Goal: Check status: Check status

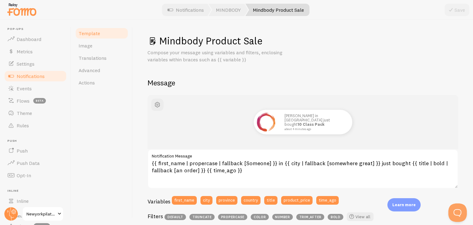
scroll to position [62, 0]
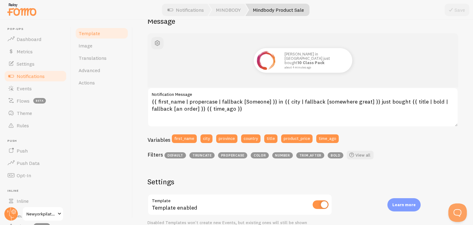
click at [35, 75] on span "Notifications" at bounding box center [31, 76] width 28 height 6
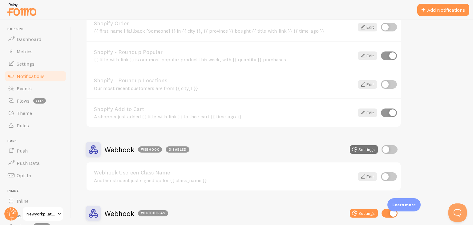
scroll to position [706, 0]
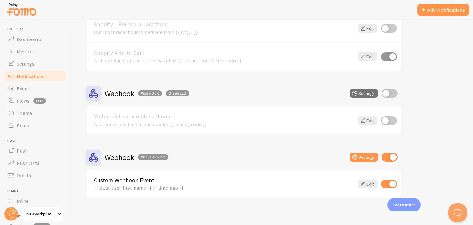
click at [117, 153] on h2 "Webhook Webhook #2" at bounding box center [136, 157] width 64 height 10
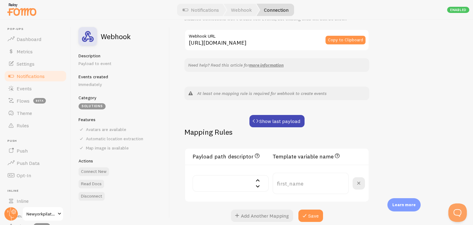
scroll to position [123, 0]
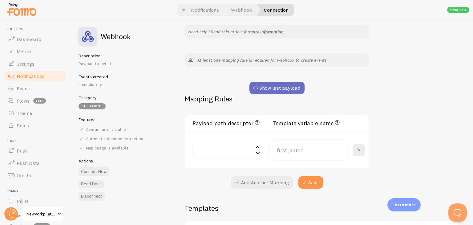
click at [276, 88] on button "Show last payload" at bounding box center [276, 88] width 55 height 12
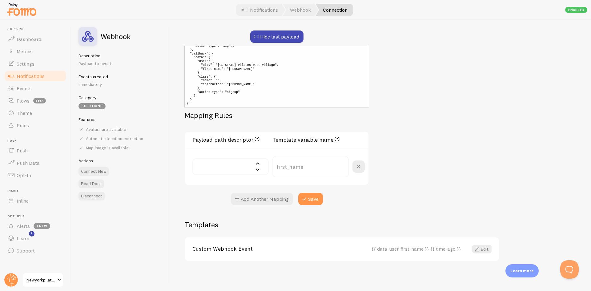
scroll to position [42, 0]
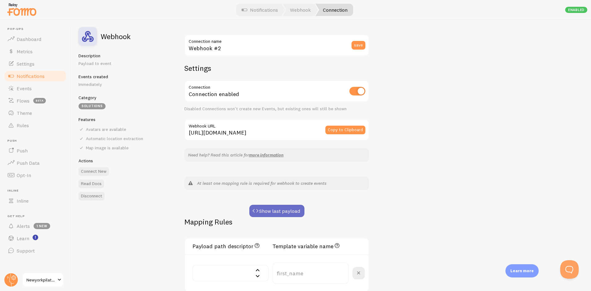
click at [287, 206] on button "Show last payload" at bounding box center [276, 211] width 55 height 12
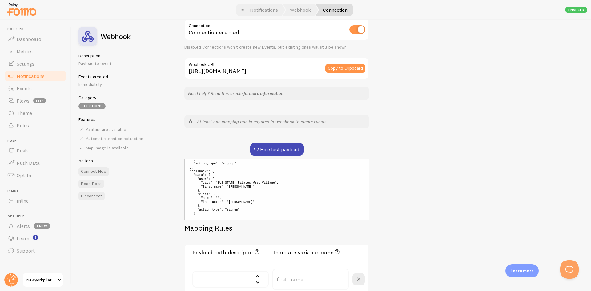
scroll to position [42, 0]
drag, startPoint x: 216, startPoint y: 193, endPoint x: 219, endPoint y: 192, distance: 3.1
click at [219, 192] on pre "{ "data": { "user": { "city": "New York Pilates West Village", "first_name": "B…" at bounding box center [276, 189] width 185 height 62
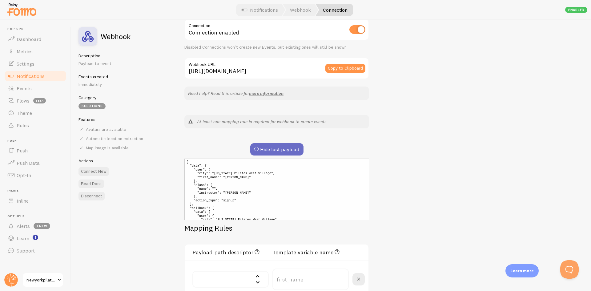
click at [285, 144] on button "Hide last payload" at bounding box center [276, 149] width 53 height 12
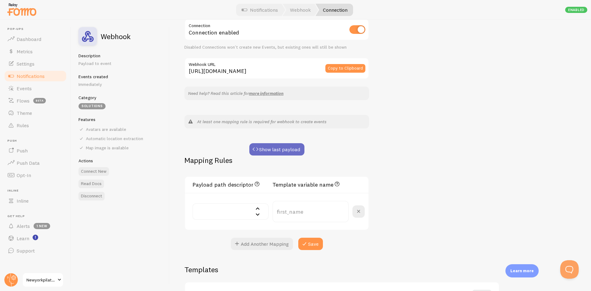
click at [285, 144] on button "Show last payload" at bounding box center [276, 149] width 55 height 12
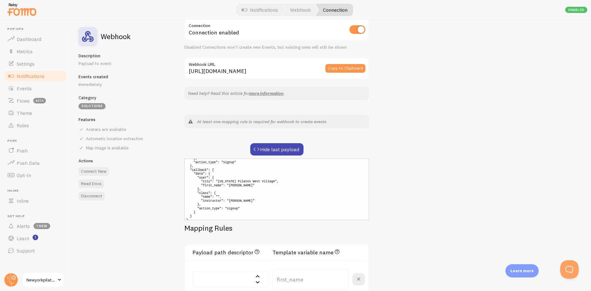
scroll to position [42, 0]
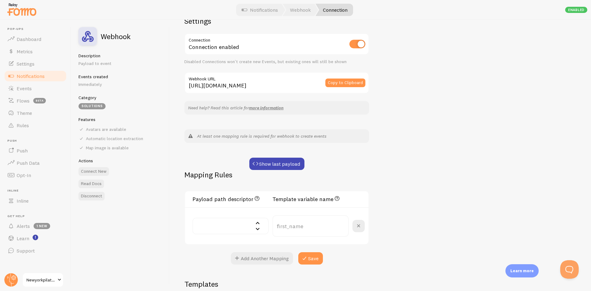
scroll to position [62, 0]
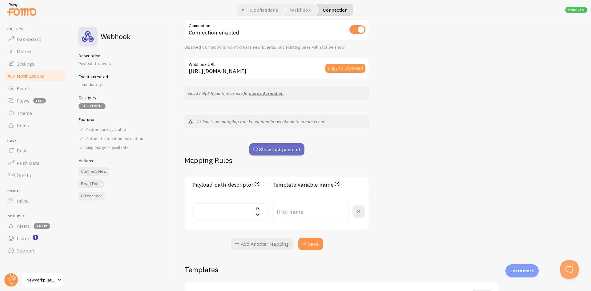
click at [278, 146] on button "Show last payload" at bounding box center [276, 149] width 55 height 12
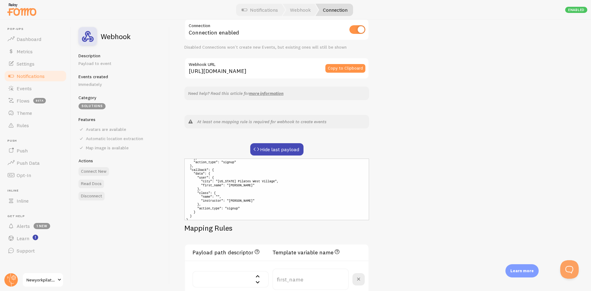
scroll to position [42, 0]
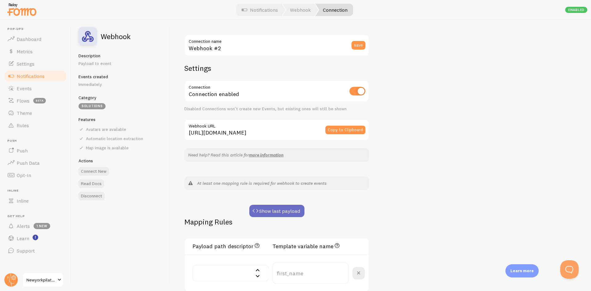
click at [286, 214] on button "Show last payload" at bounding box center [276, 211] width 55 height 12
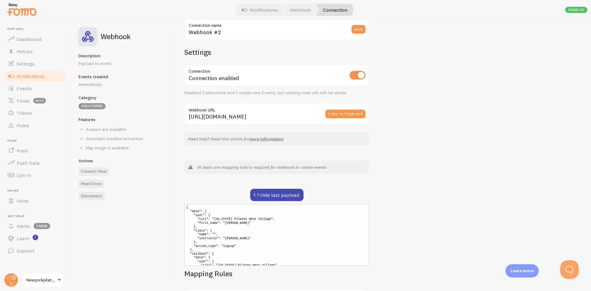
scroll to position [31, 0]
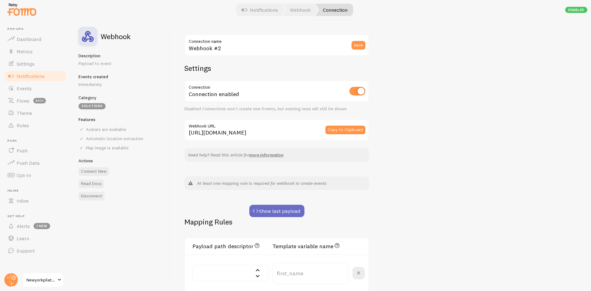
click at [285, 211] on button "Show last payload" at bounding box center [276, 211] width 55 height 12
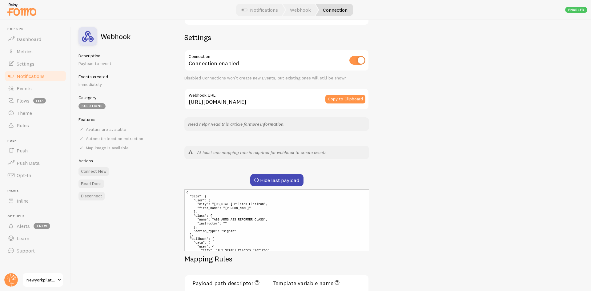
scroll to position [31, 0]
